Goal: Task Accomplishment & Management: Manage account settings

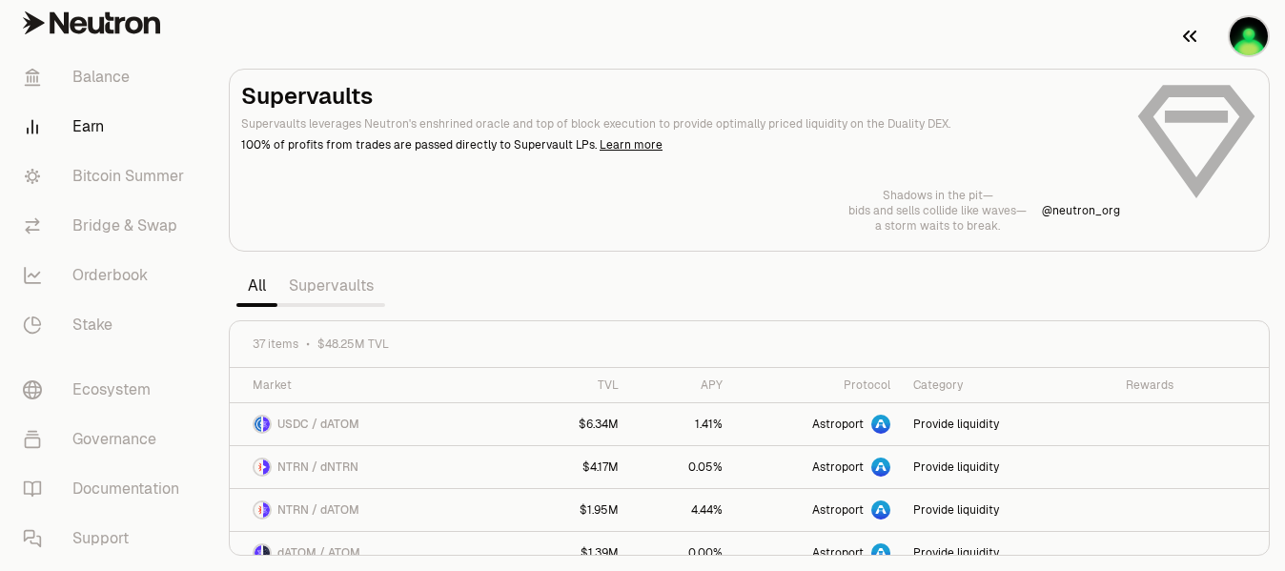
click at [1253, 42] on img "button" at bounding box center [1248, 36] width 38 height 38
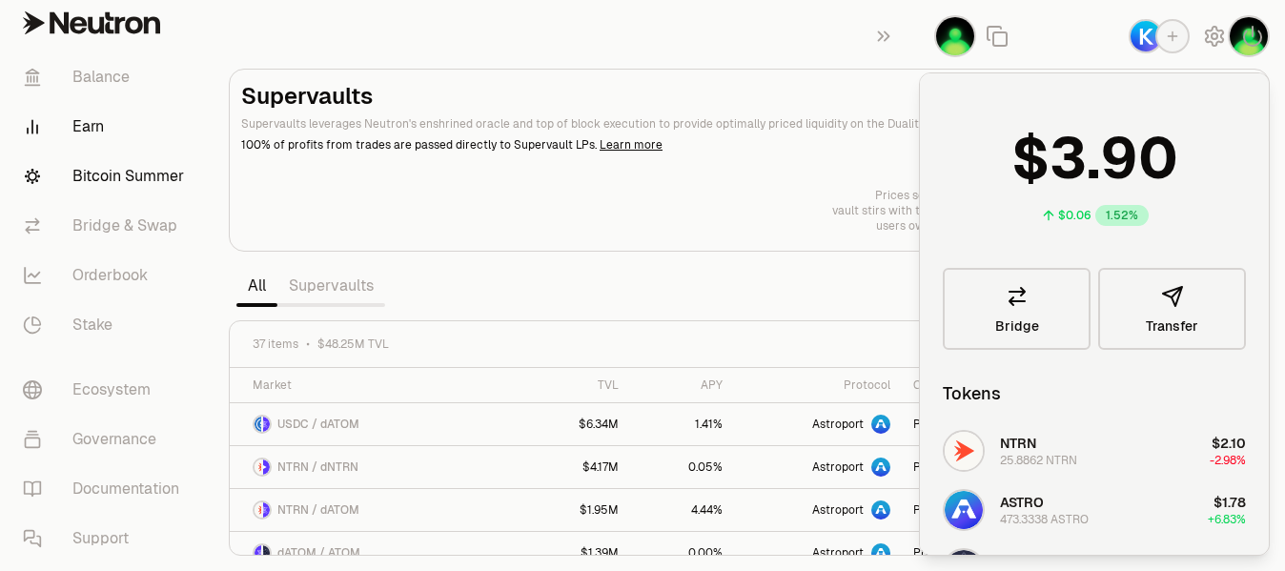
click at [157, 181] on link "Bitcoin Summer" at bounding box center [107, 177] width 198 height 50
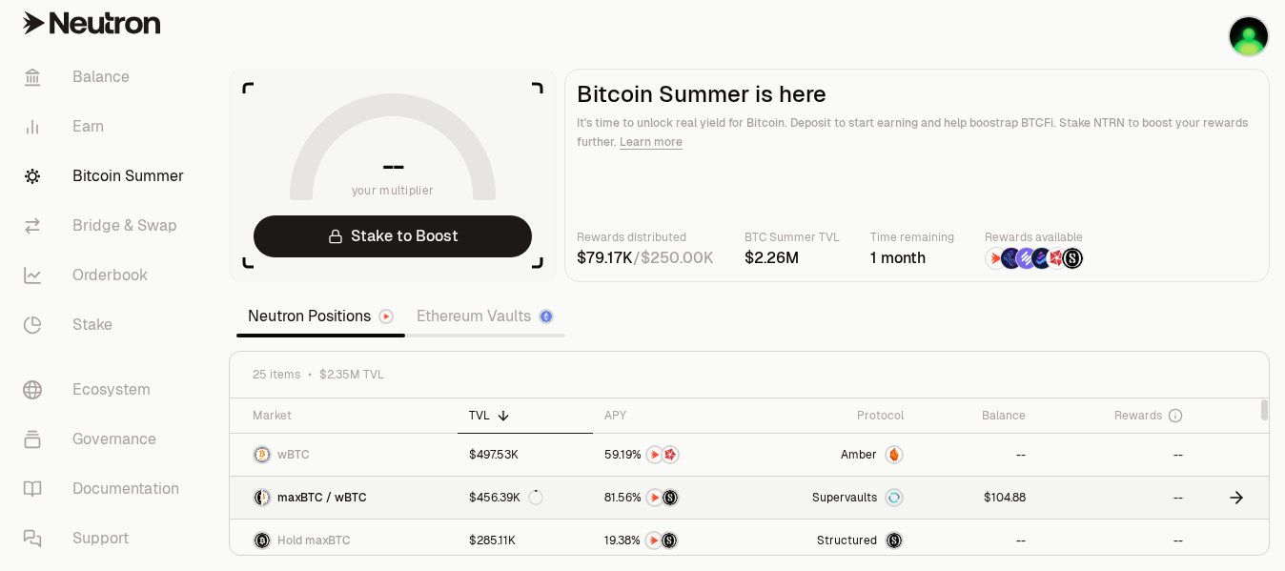
click at [1004, 503] on span "4" at bounding box center [1007, 498] width 7 height 14
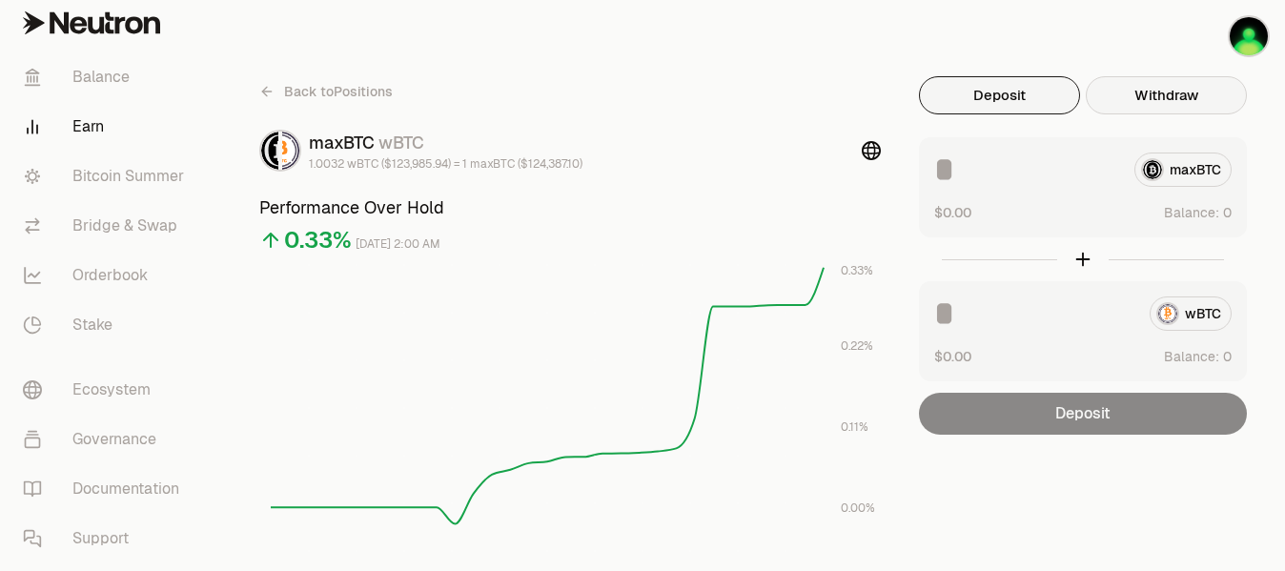
click at [1172, 102] on button "Withdraw" at bounding box center [1165, 95] width 161 height 38
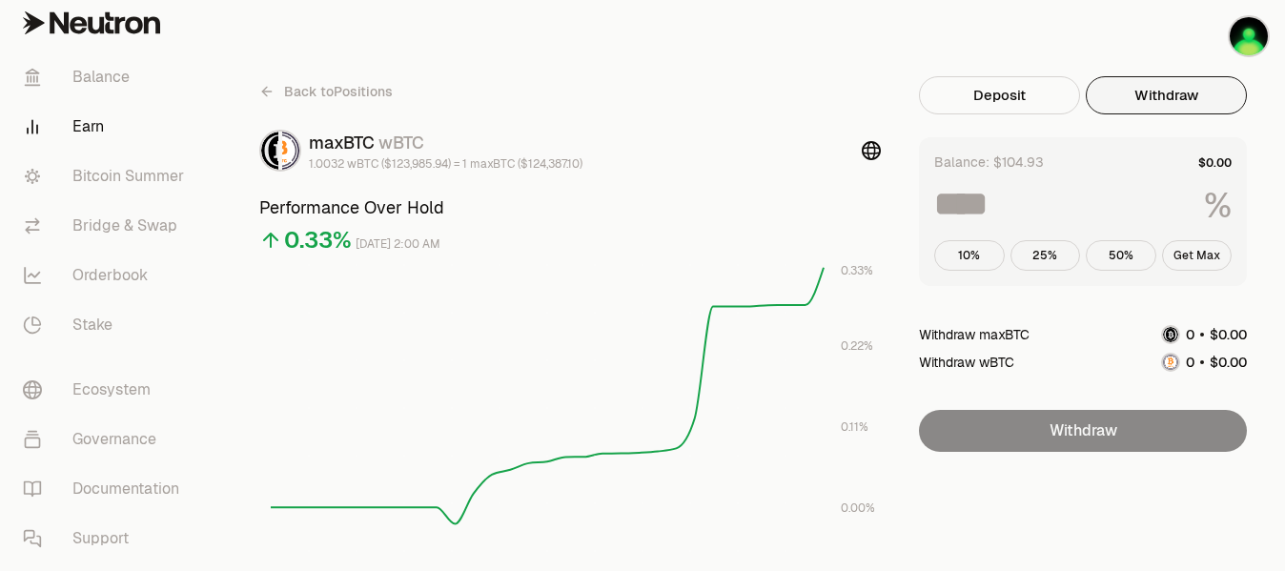
click at [1183, 253] on button "Get Max" at bounding box center [1197, 255] width 71 height 30
type input "***"
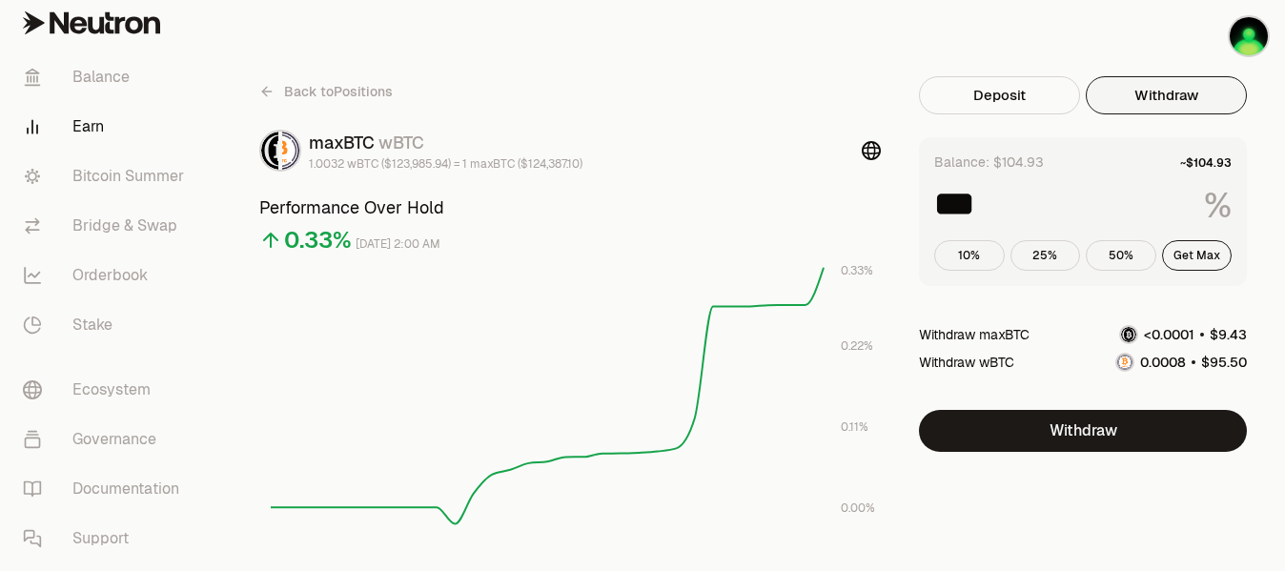
click at [326, 90] on span "Back to Positions" at bounding box center [338, 91] width 109 height 19
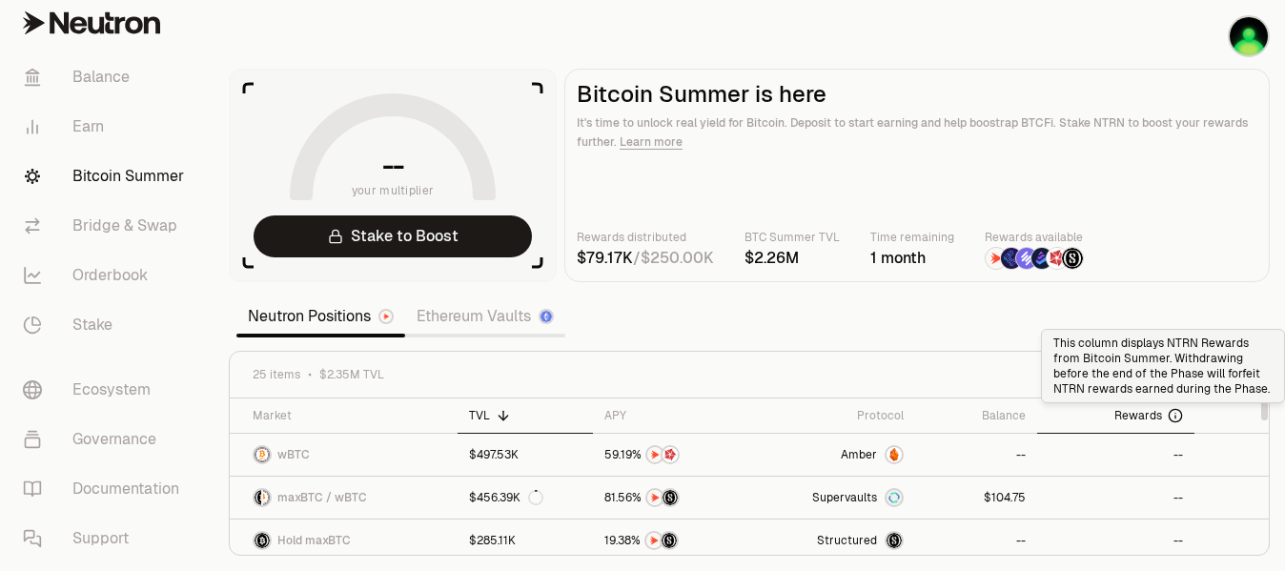
click at [1173, 415] on icon at bounding box center [1174, 415] width 15 height 15
click at [448, 315] on link "Ethereum Vaults" at bounding box center [485, 316] width 160 height 38
